Goal: Task Accomplishment & Management: Complete application form

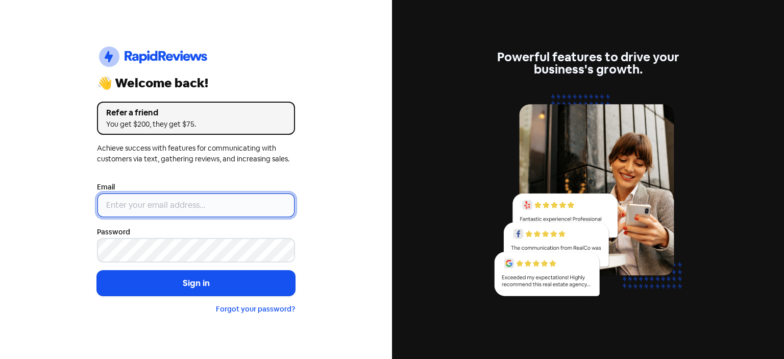
type input "[EMAIL_ADDRESS][DOMAIN_NAME]"
click at [231, 204] on input "[EMAIL_ADDRESS][DOMAIN_NAME]" at bounding box center [196, 205] width 198 height 25
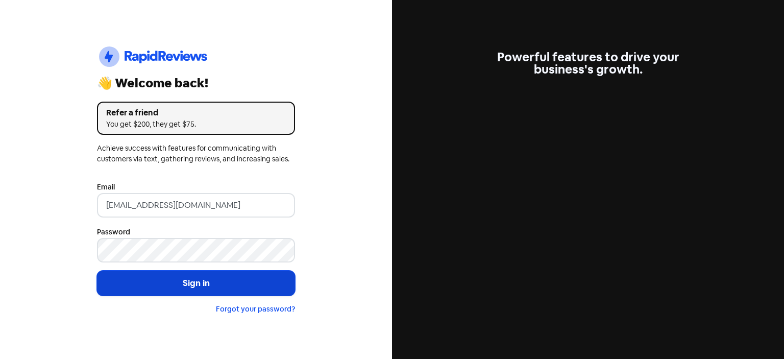
drag, startPoint x: 215, startPoint y: 280, endPoint x: 210, endPoint y: 285, distance: 7.2
click at [216, 280] on button "Sign in" at bounding box center [196, 284] width 198 height 26
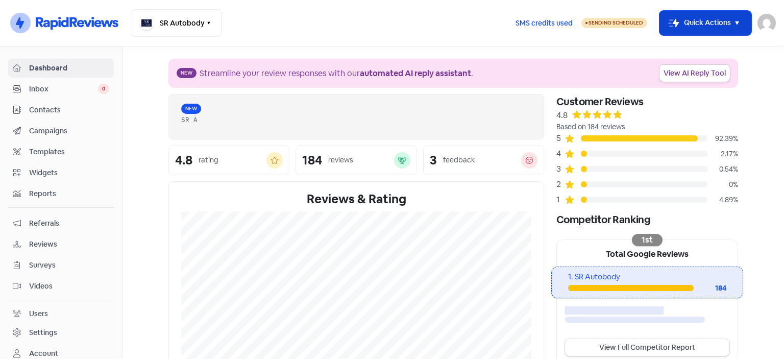
click at [735, 19] on icon "button" at bounding box center [737, 23] width 12 height 12
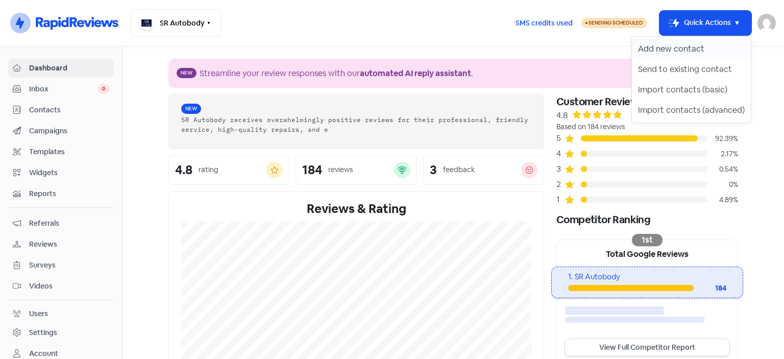
click at [709, 53] on button "Add new contact" at bounding box center [691, 49] width 119 height 20
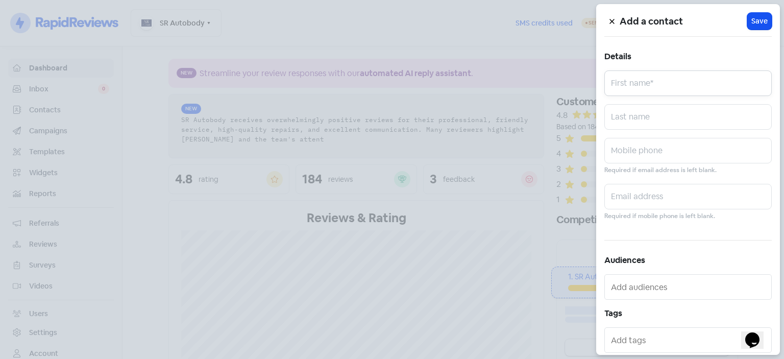
click at [660, 85] on input "text" at bounding box center [687, 83] width 167 height 26
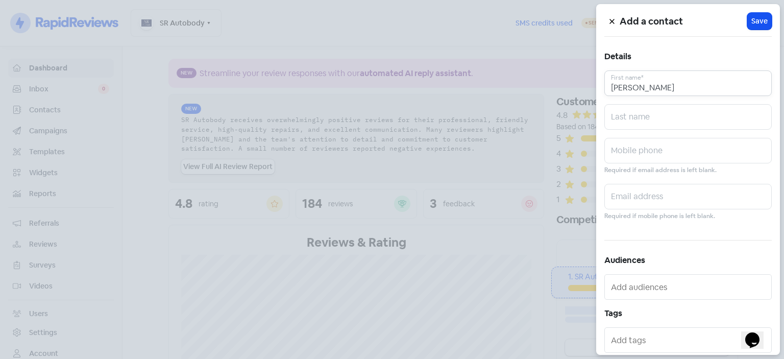
type input "DAVID"
click at [662, 116] on input "text" at bounding box center [687, 117] width 167 height 26
type input "ROWE"
click at [665, 150] on input "text" at bounding box center [687, 151] width 167 height 26
type input "0414694497"
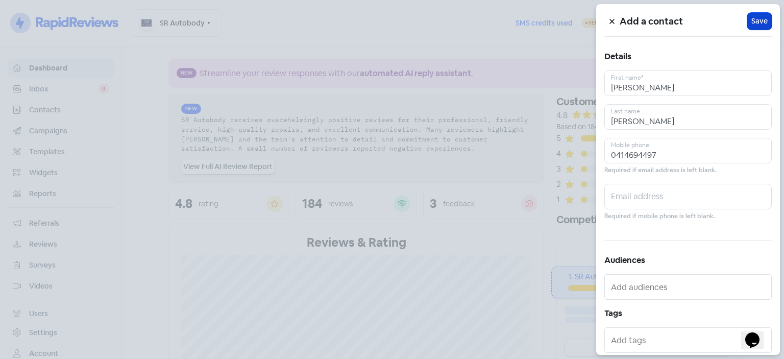
click at [751, 20] on span "Save" at bounding box center [759, 21] width 16 height 11
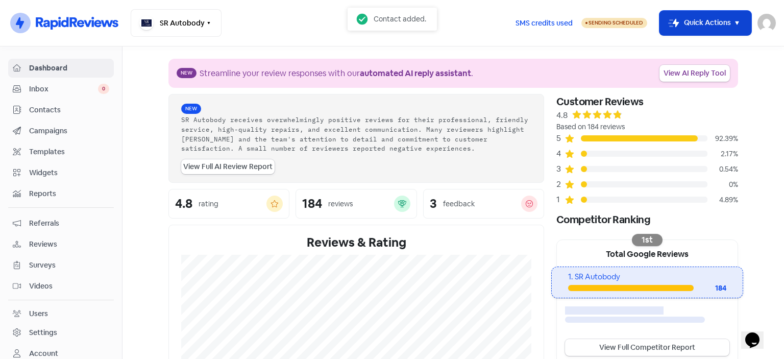
click at [736, 27] on icon "button" at bounding box center [737, 23] width 12 height 12
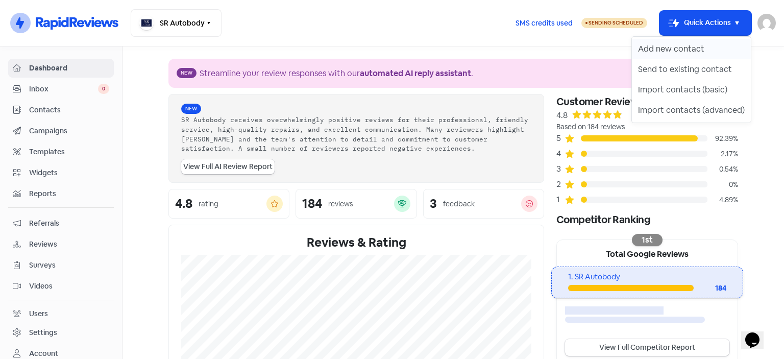
click at [702, 41] on button "Add new contact" at bounding box center [691, 49] width 119 height 20
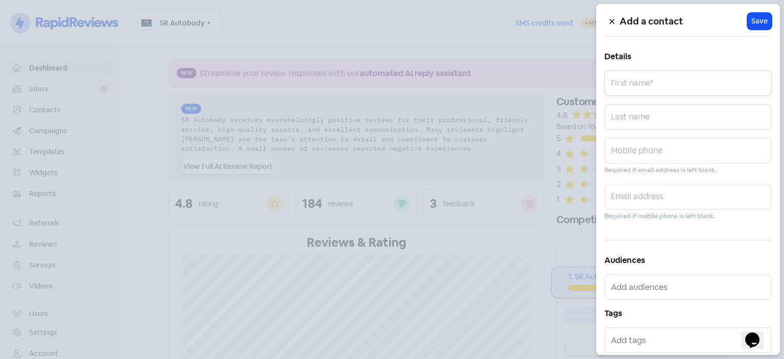
click at [663, 78] on input "text" at bounding box center [687, 83] width 167 height 26
type input "BATINA"
click at [677, 120] on input "text" at bounding box center [687, 117] width 167 height 26
type input "ROWE"
click at [685, 149] on input "text" at bounding box center [687, 151] width 167 height 26
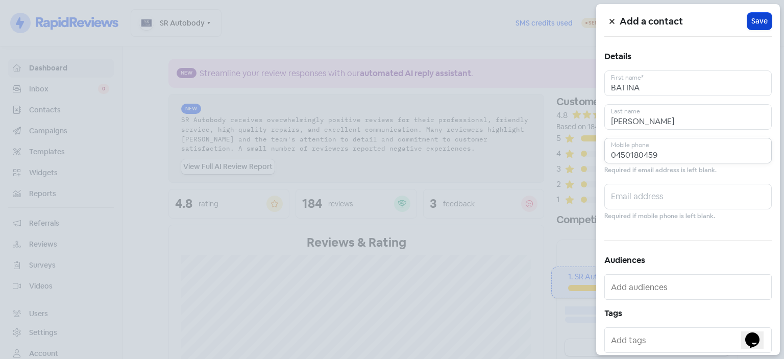
type input "0450180459"
click at [749, 13] on button "Icon For Loading Save" at bounding box center [759, 21] width 25 height 17
